Goal: Task Accomplishment & Management: Use online tool/utility

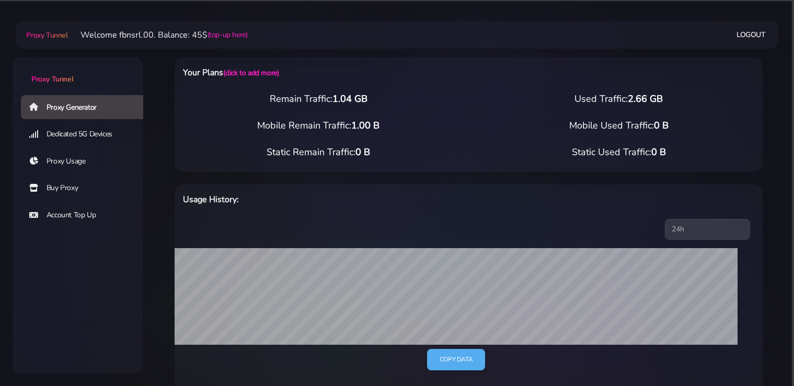
select select "static"
select select "DE"
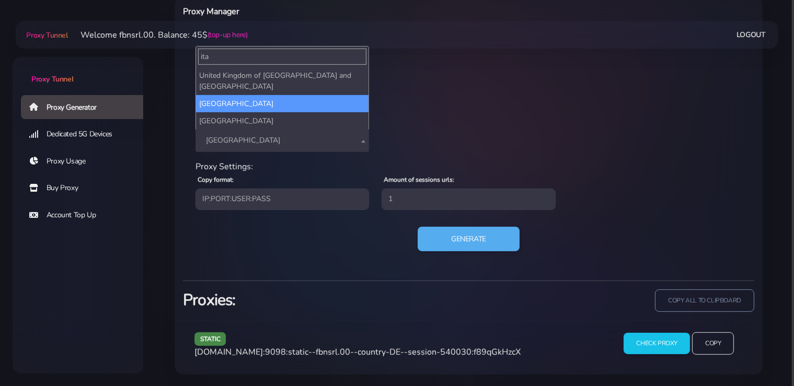
type input "ita"
select select "IT"
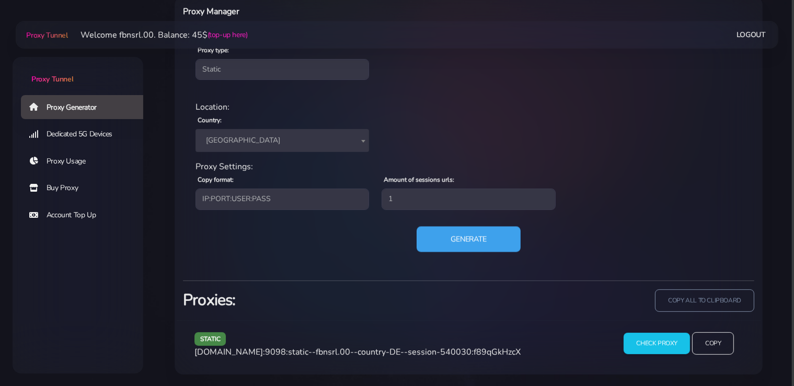
click at [457, 243] on button "Generate" at bounding box center [469, 239] width 104 height 26
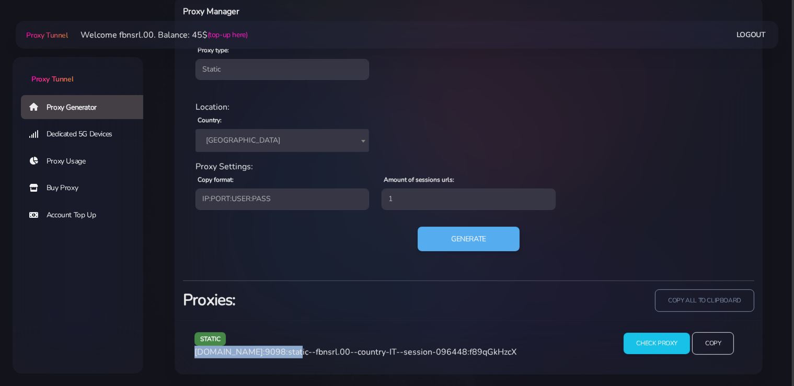
drag, startPoint x: 286, startPoint y: 351, endPoint x: 195, endPoint y: 352, distance: 91.5
click at [195, 352] on span "[DOMAIN_NAME]:9098:static--fbnsrl.00--country-IT--session-096448:f89qGkHzcX" at bounding box center [356, 353] width 322 height 12
copy span "[DOMAIN_NAME]:9098"
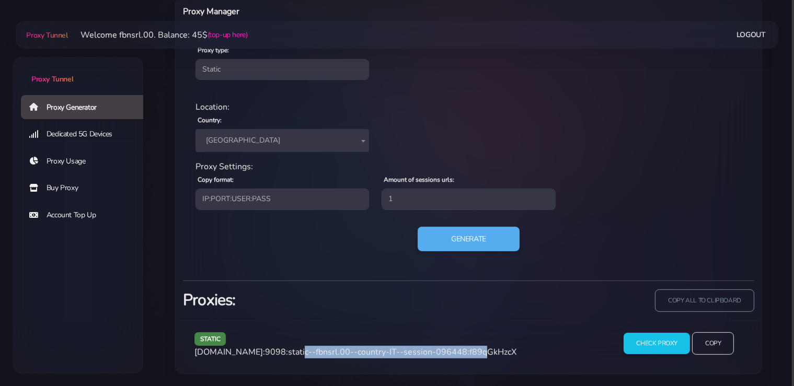
drag, startPoint x: 463, startPoint y: 351, endPoint x: 290, endPoint y: 354, distance: 173.1
click at [290, 354] on span "[DOMAIN_NAME]:9098:static--fbnsrl.00--country-IT--session-096448:f89qGkHzcX" at bounding box center [356, 353] width 322 height 12
copy span "static--fbnsrl.00--country-IT--session-096448"
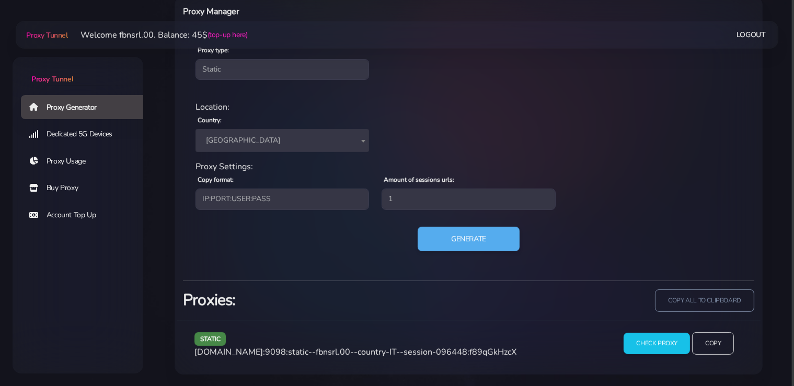
click at [492, 354] on span "[DOMAIN_NAME]:9098:static--fbnsrl.00--country-IT--session-096448:f89qGkHzcX" at bounding box center [356, 353] width 322 height 12
copy span "f89qGkHzcX"
